Goal: Navigation & Orientation: Find specific page/section

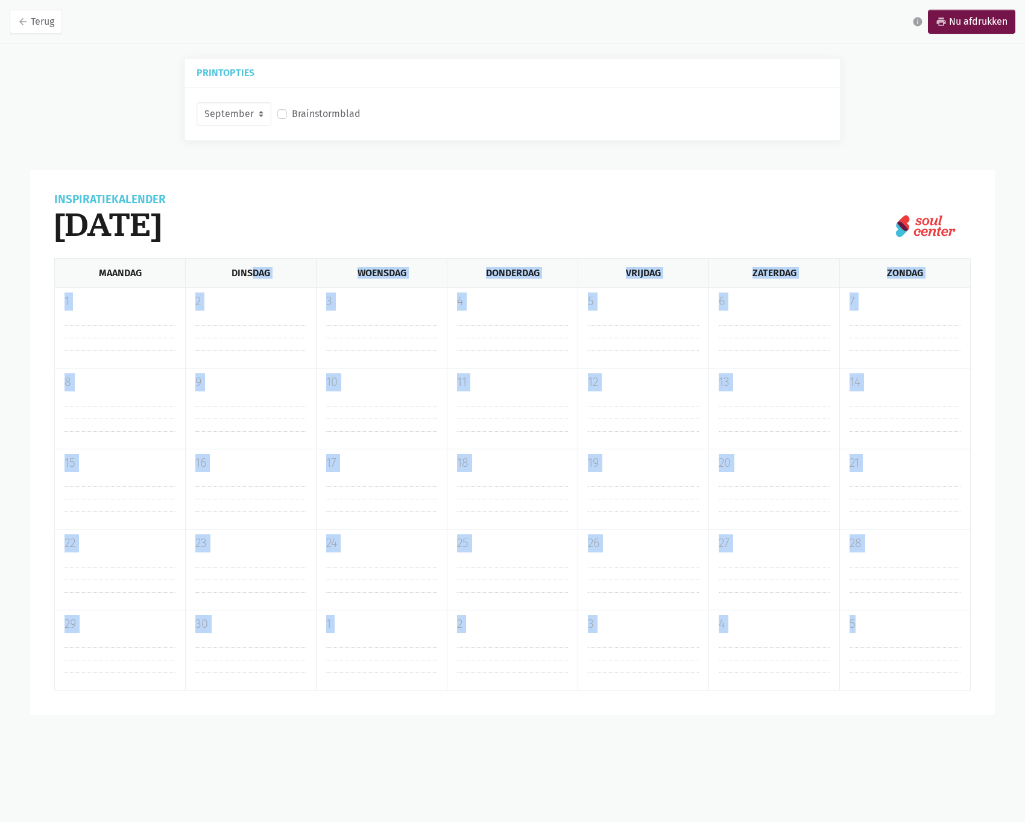
drag, startPoint x: 250, startPoint y: 270, endPoint x: 863, endPoint y: 656, distance: 724.3
click at [862, 697] on div "Inspiratiekalender [DATE] Maandag Dinsdag Woensdag Donderdag Vrijdag Zaterdag Z…" at bounding box center [512, 442] width 964 height 545
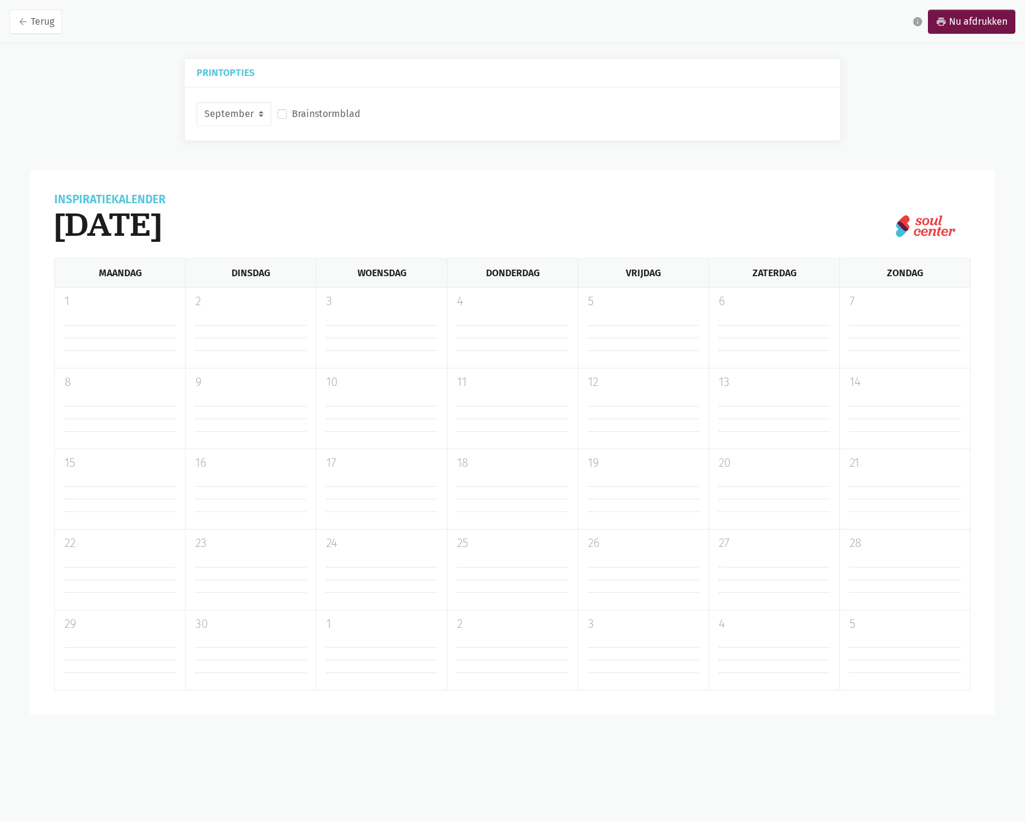
drag, startPoint x: 864, startPoint y: 652, endPoint x: 778, endPoint y: 568, distance: 119.8
click at [864, 651] on hr at bounding box center [904, 653] width 111 height 13
click at [210, 115] on select "September Oktober November December" at bounding box center [233, 114] width 75 height 24
click at [196, 102] on select "September Oktober November December" at bounding box center [233, 114] width 75 height 24
click at [245, 115] on select "September Oktober November December" at bounding box center [233, 114] width 75 height 24
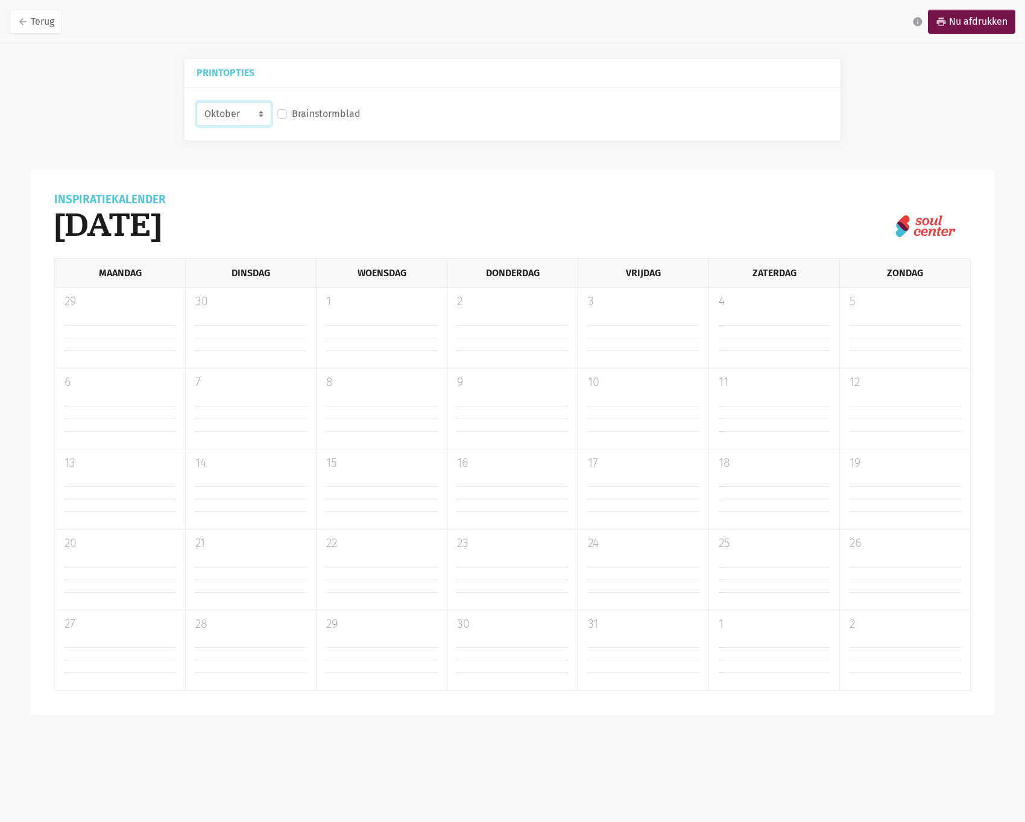
click at [196, 102] on select "September Oktober November December" at bounding box center [233, 114] width 75 height 24
click at [240, 113] on select "September Oktober November December" at bounding box center [233, 114] width 75 height 24
select select "12-2025"
click at [196, 102] on select "September Oktober November December" at bounding box center [233, 114] width 75 height 24
click at [48, 27] on link "arrow_back Terug" at bounding box center [36, 22] width 52 height 24
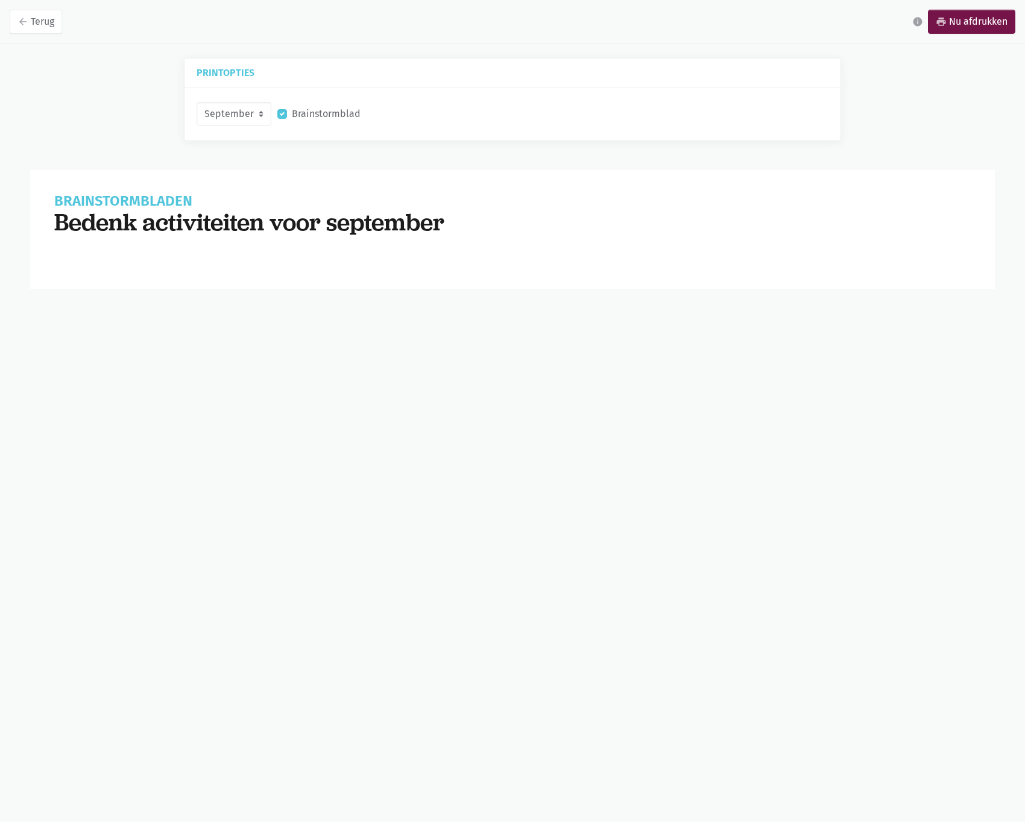
click at [120, 76] on div "Printopties September Oktober November December Brainstormblad Brainstormbladen…" at bounding box center [512, 173] width 1025 height 231
